Goal: Information Seeking & Learning: Learn about a topic

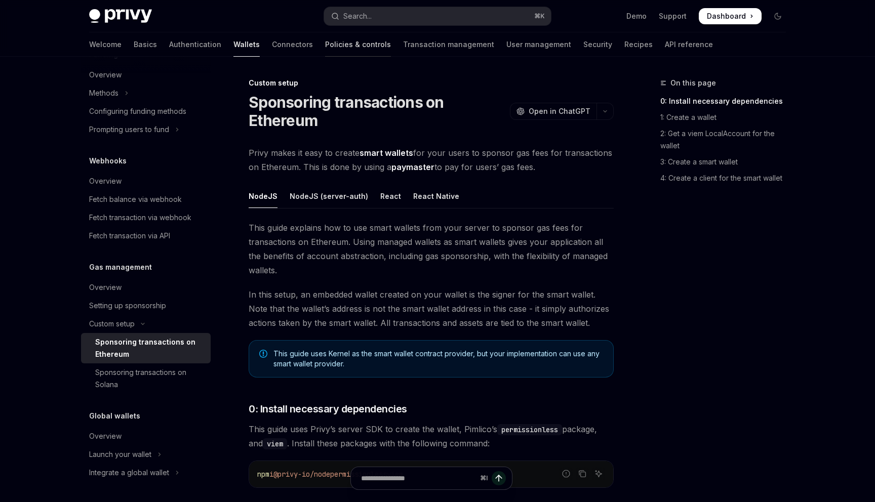
click at [325, 48] on link "Policies & controls" at bounding box center [358, 44] width 66 height 24
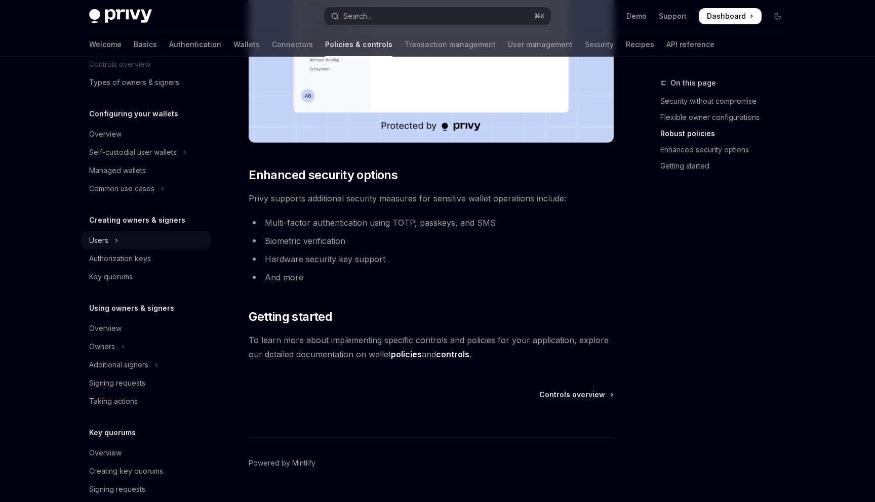
scroll to position [211, 0]
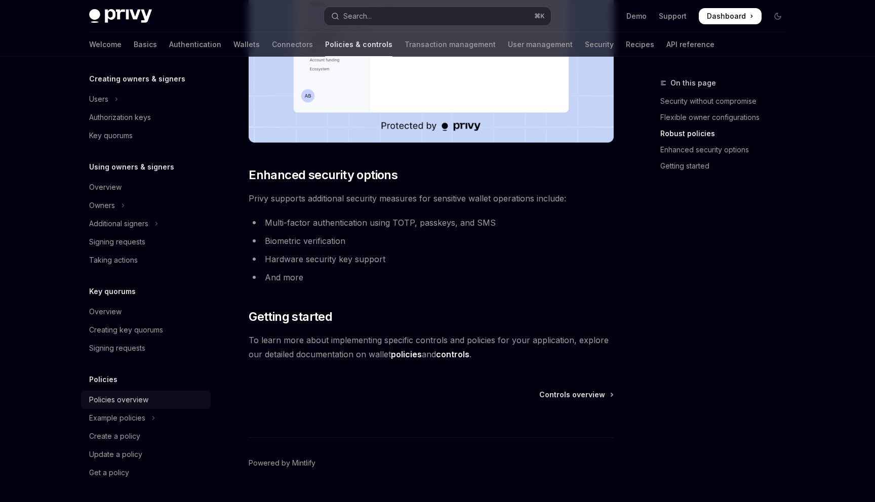
click at [117, 401] on div "Policies overview" at bounding box center [118, 400] width 59 height 12
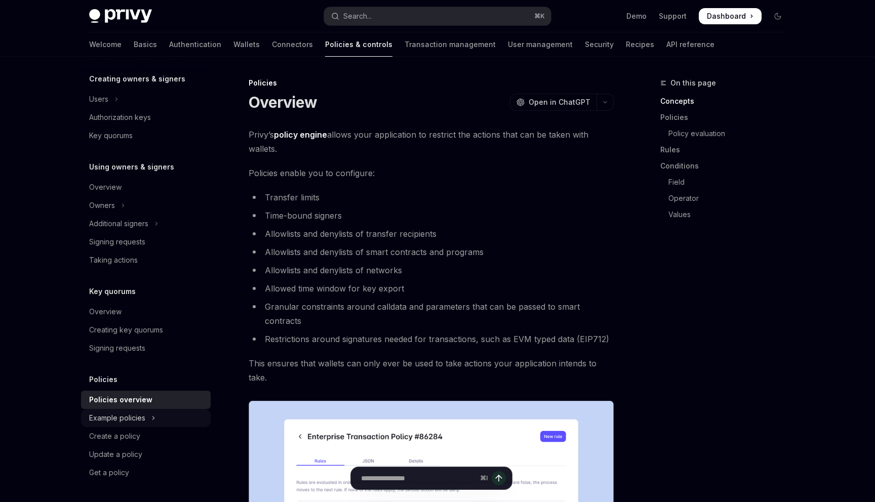
click at [124, 422] on div "Example policies" at bounding box center [117, 418] width 56 height 12
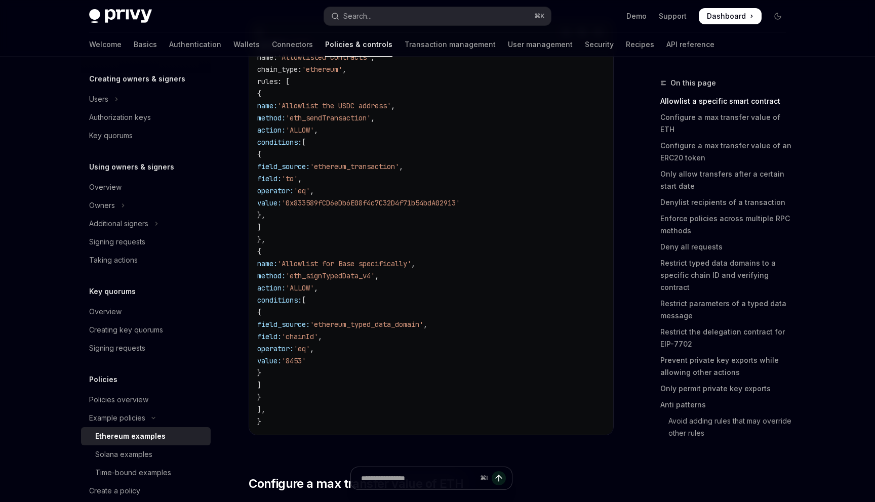
scroll to position [179, 0]
drag, startPoint x: 302, startPoint y: 103, endPoint x: 380, endPoint y: 236, distance: 154.8
click at [380, 236] on code "{ version : '1.0' , name : 'Allowlisted contracts' , chain_type : 'ethereum' , …" at bounding box center [431, 227] width 348 height 401
click at [375, 236] on code "{ version : '1.0' , name : 'Allowlisted contracts' , chain_type : 'ethereum' , …" at bounding box center [431, 227] width 348 height 401
click at [373, 108] on span "'Allowlist the USDC address'" at bounding box center [333, 106] width 113 height 9
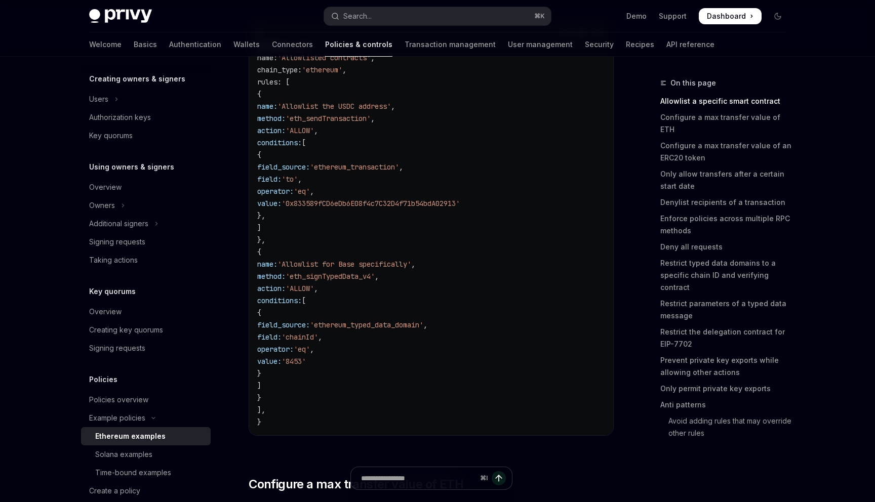
drag, startPoint x: 341, startPoint y: 166, endPoint x: 356, endPoint y: 175, distance: 18.2
click at [310, 167] on span "field_source:" at bounding box center [283, 167] width 53 height 9
drag, startPoint x: 356, startPoint y: 225, endPoint x: 321, endPoint y: 165, distance: 70.2
click at [321, 165] on code "{ version : '1.0' , name : 'Allowlisted contracts' , chain_type : 'ethereum' , …" at bounding box center [431, 227] width 348 height 401
click at [310, 169] on span "field_source:" at bounding box center [283, 167] width 53 height 9
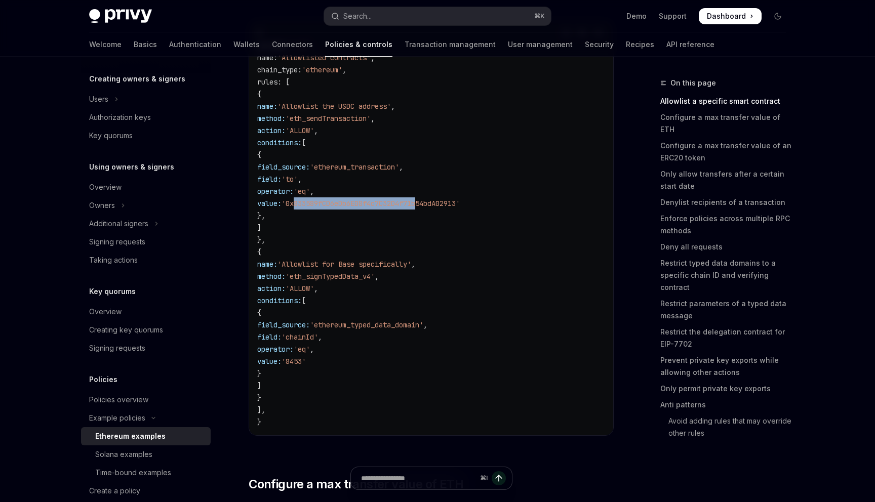
drag, startPoint x: 382, startPoint y: 204, endPoint x: 511, endPoint y: 207, distance: 129.2
click at [460, 205] on span "'0x833589fCD6eDb6E08f4c7C32D4f71b54bdA02913'" at bounding box center [371, 203] width 178 height 9
drag, startPoint x: 351, startPoint y: 107, endPoint x: 466, endPoint y: 107, distance: 114.9
click at [466, 107] on code "{ version : '1.0' , name : 'Allowlisted contracts' , chain_type : 'ethereum' , …" at bounding box center [431, 227] width 348 height 401
click at [391, 107] on span "'Allowlist the USDC address'" at bounding box center [333, 106] width 113 height 9
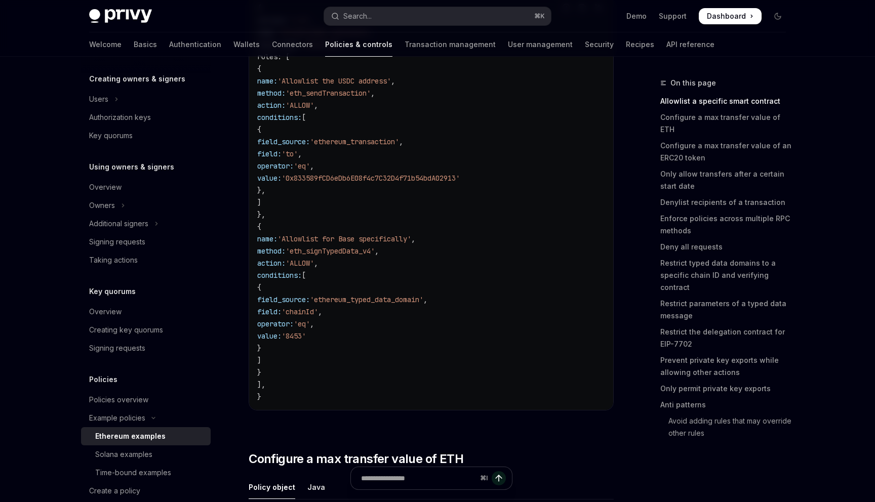
scroll to position [208, 0]
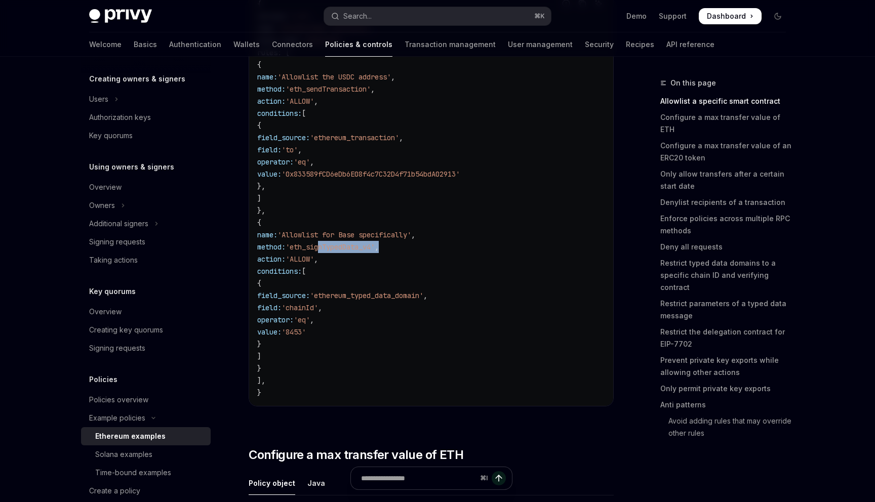
drag, startPoint x: 371, startPoint y: 249, endPoint x: 462, endPoint y: 250, distance: 90.6
click at [461, 249] on code "{ version : '1.0' , name : 'Allowlisted contracts' , chain_type : 'ethereum' , …" at bounding box center [431, 198] width 348 height 401
click at [429, 308] on code "{ version : '1.0' , name : 'Allowlisted contracts' , chain_type : 'ethereum' , …" at bounding box center [431, 198] width 348 height 401
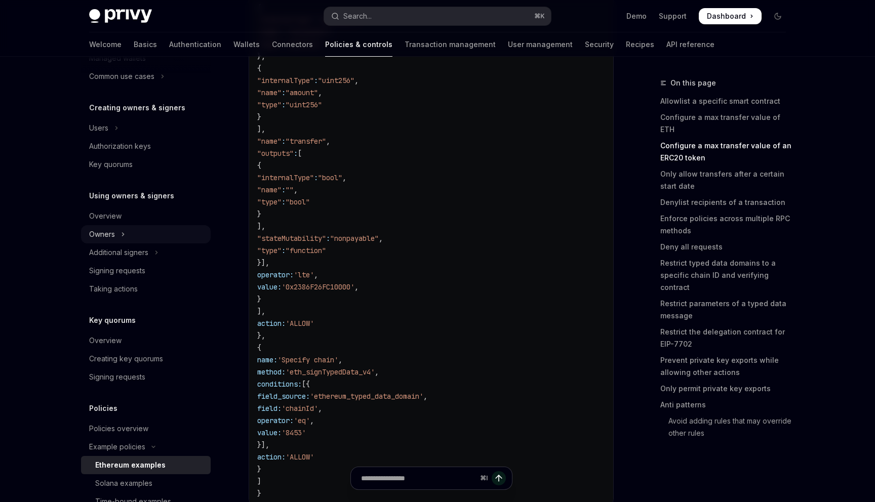
scroll to position [184, 0]
click at [169, 45] on link "Authentication" at bounding box center [195, 44] width 52 height 24
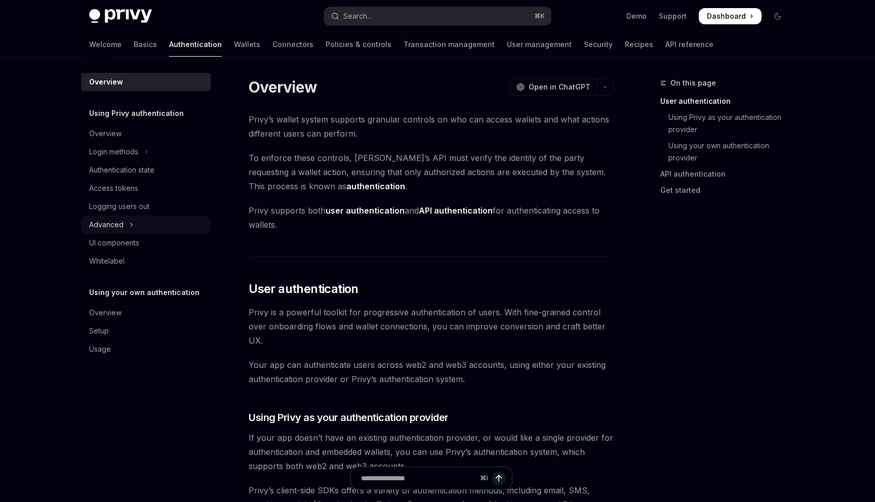
scroll to position [72, 0]
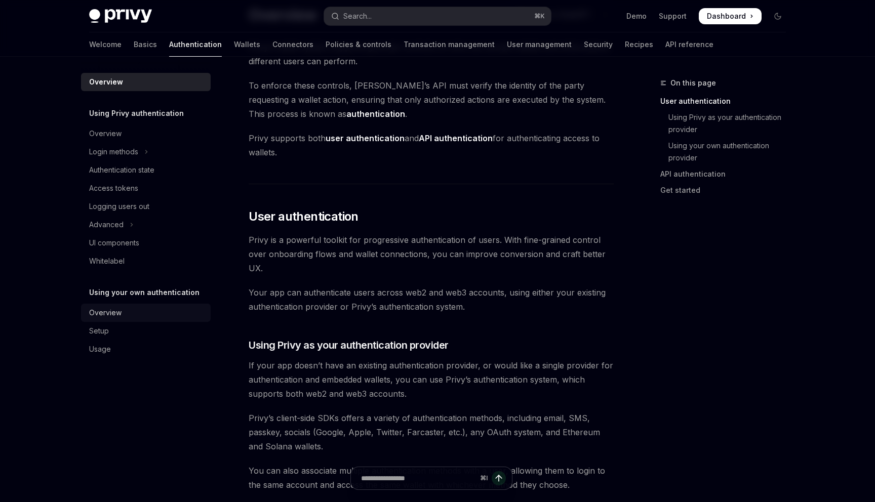
click at [104, 310] on div "Overview" at bounding box center [105, 313] width 32 height 12
type textarea "*"
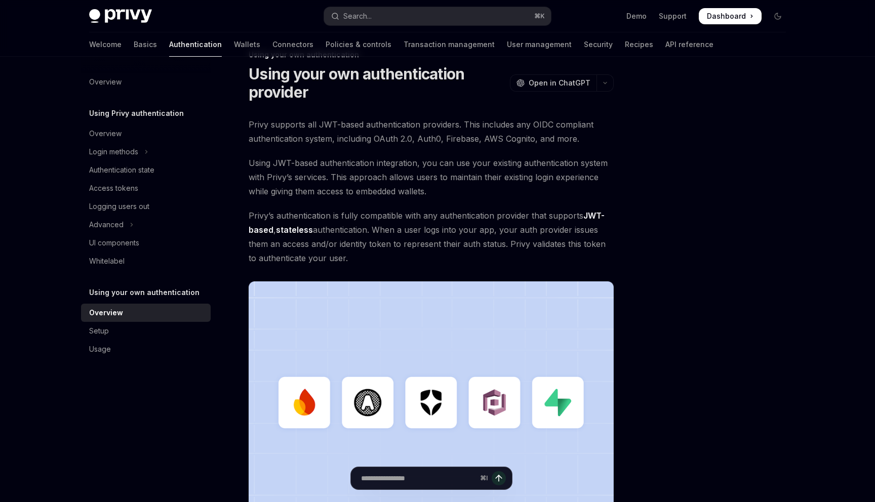
scroll to position [5, 0]
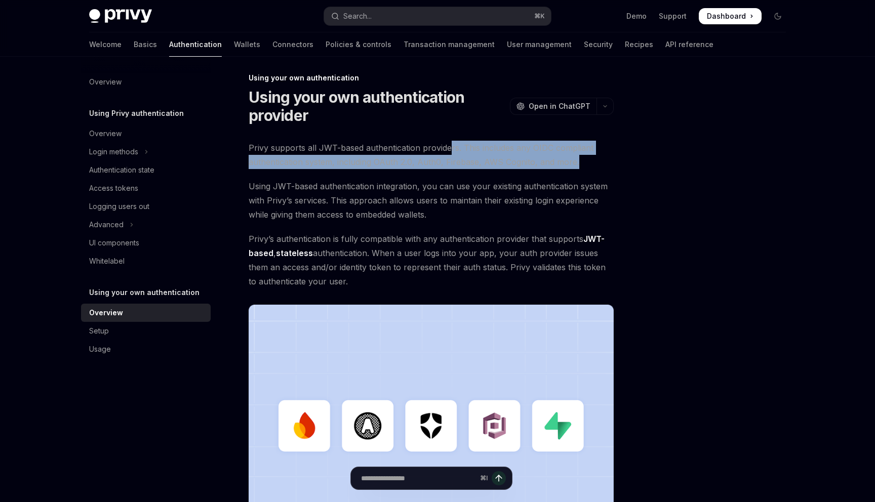
drag, startPoint x: 448, startPoint y: 147, endPoint x: 595, endPoint y: 160, distance: 147.4
click at [595, 160] on span "Privy supports all JWT-based authentication providers. This includes any OIDC c…" at bounding box center [431, 155] width 365 height 28
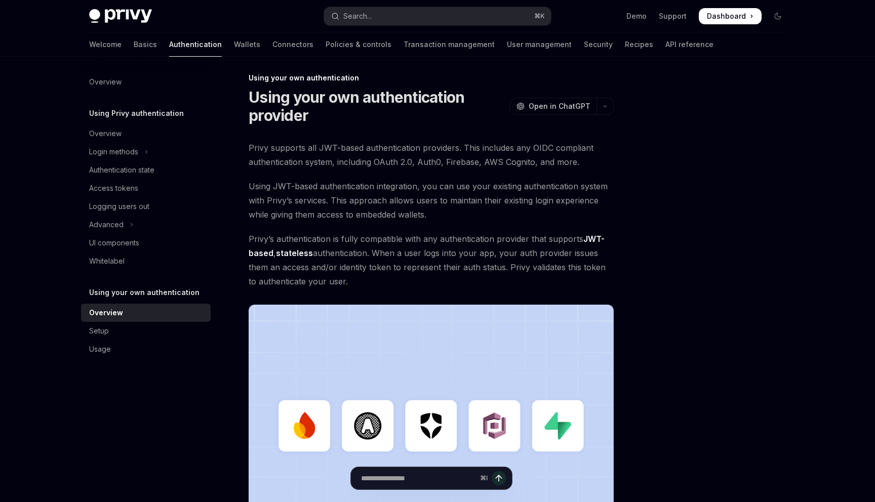
click at [551, 163] on span "Privy supports all JWT-based authentication providers. This includes any OIDC c…" at bounding box center [431, 155] width 365 height 28
drag, startPoint x: 528, startPoint y: 147, endPoint x: 585, endPoint y: 147, distance: 57.7
click at [585, 147] on span "Privy supports all JWT-based authentication providers. This includes any OIDC c…" at bounding box center [431, 155] width 365 height 28
click at [537, 152] on span "Privy supports all JWT-based authentication providers. This includes any OIDC c…" at bounding box center [431, 155] width 365 height 28
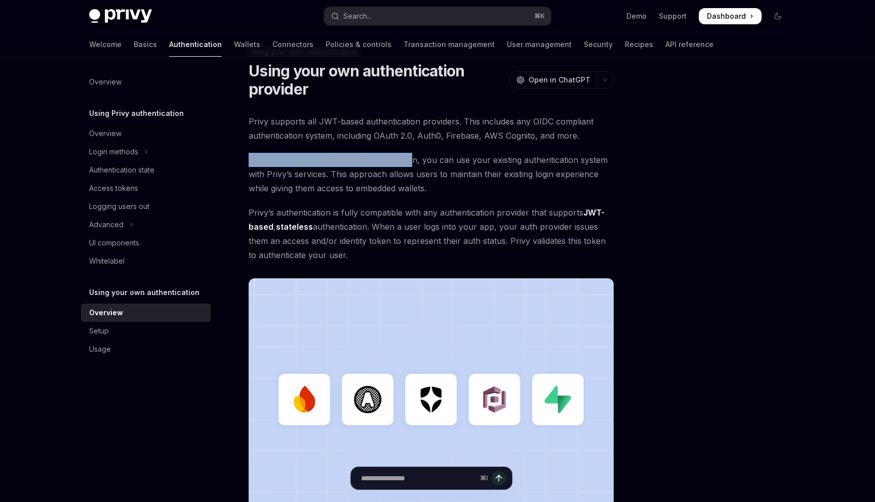
drag, startPoint x: 248, startPoint y: 160, endPoint x: 421, endPoint y: 162, distance: 172.7
click at [418, 161] on div "Using your own authentication Using your own authentication provider OpenAI Ope…" at bounding box center [336, 374] width 559 height 657
click at [286, 161] on span "Using JWT-based authentication integration, you can use your existing authentic…" at bounding box center [431, 174] width 365 height 43
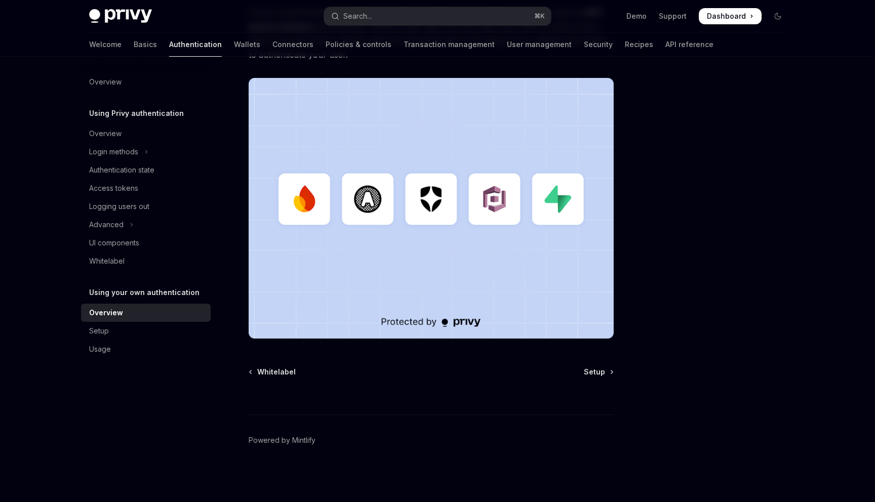
scroll to position [0, 0]
